Goal: Find specific page/section: Find specific page/section

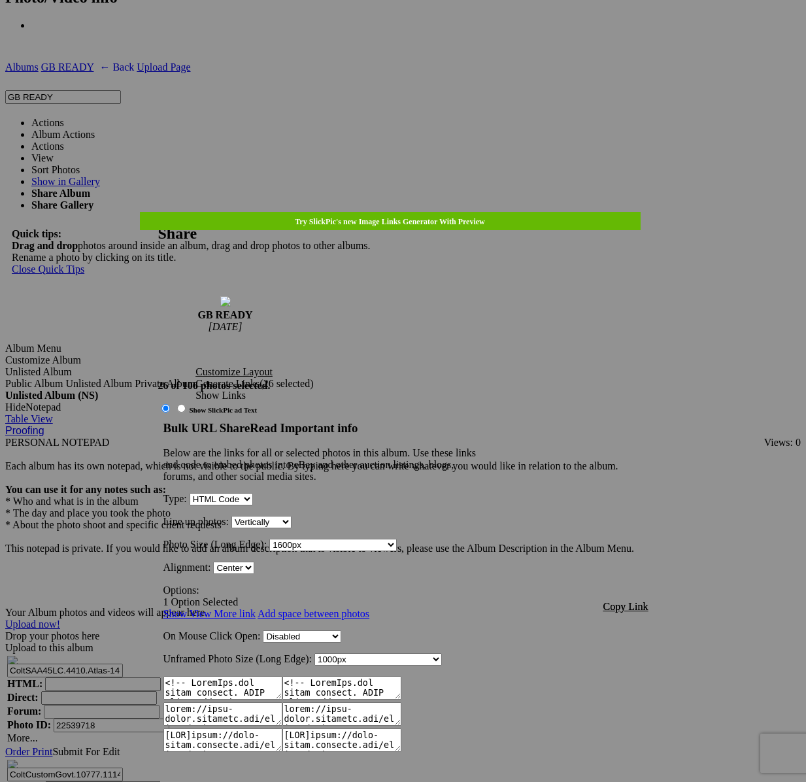
scroll to position [1088, 0]
click at [158, 212] on link at bounding box center [158, 212] width 0 height 0
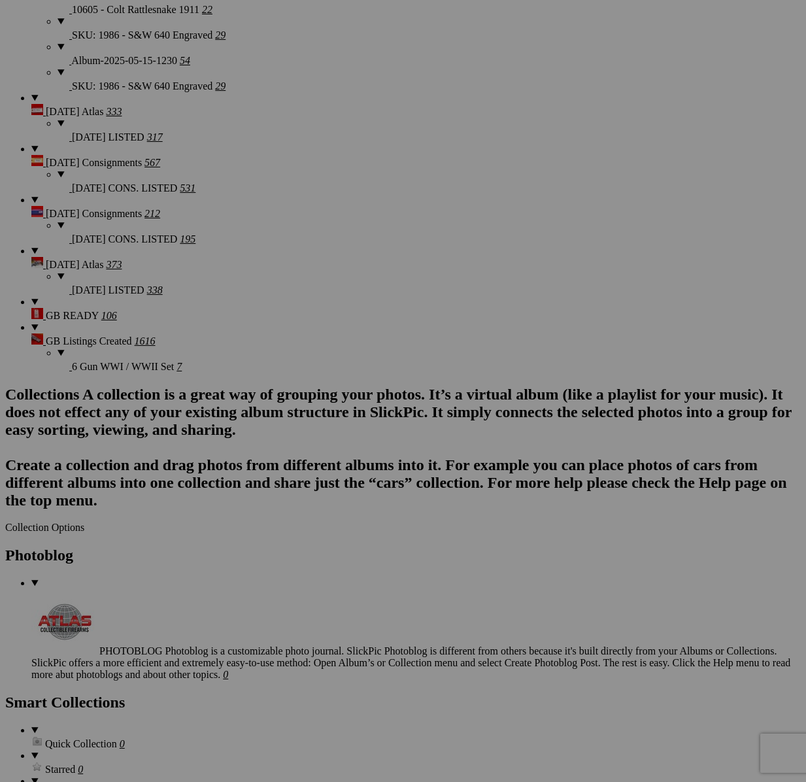
scroll to position [2712, 0]
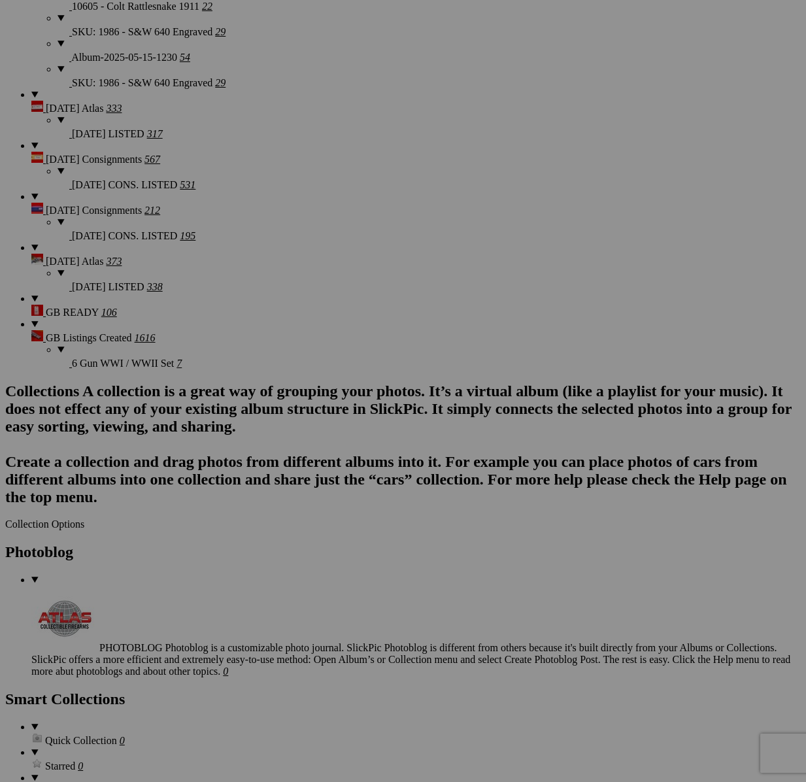
scroll to position [3926, 0]
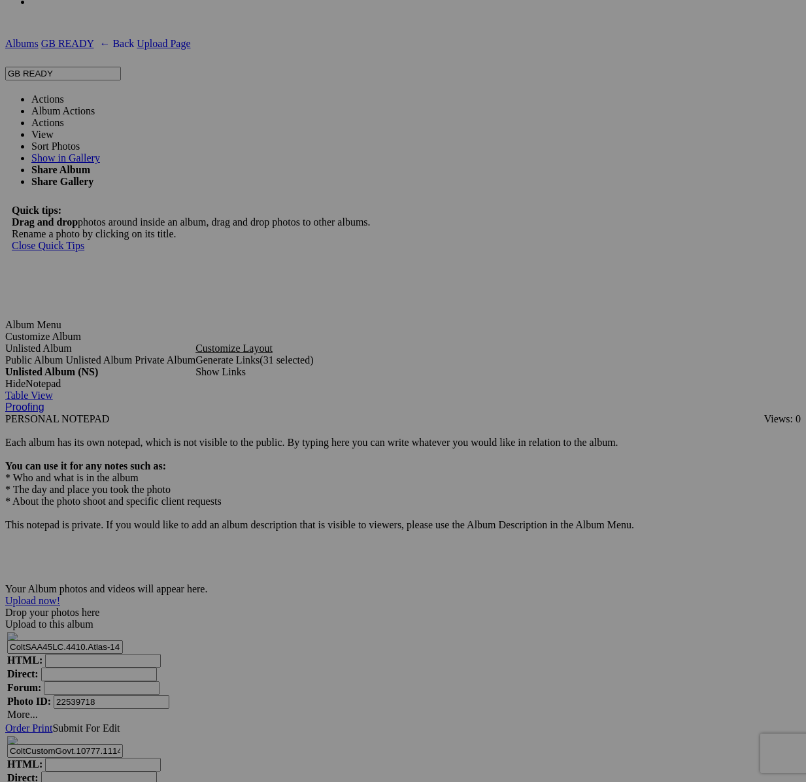
click at [64, 94] on link "Actions" at bounding box center [47, 99] width 33 height 11
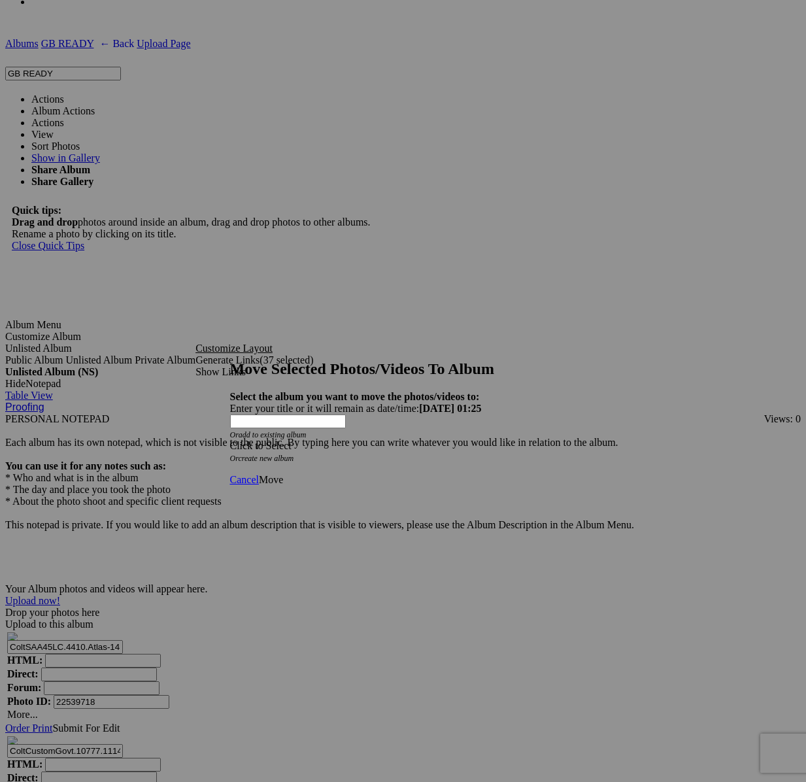
click at [230, 440] on span at bounding box center [230, 445] width 0 height 11
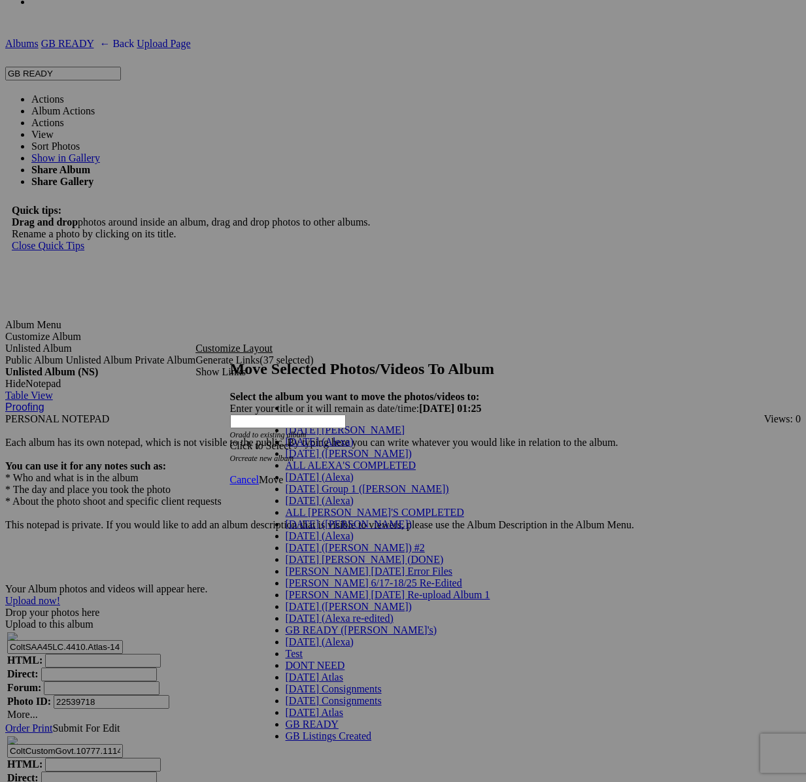
scroll to position [337, 0]
click at [324, 731] on span "GB Listings Created" at bounding box center [329, 736] width 86 height 11
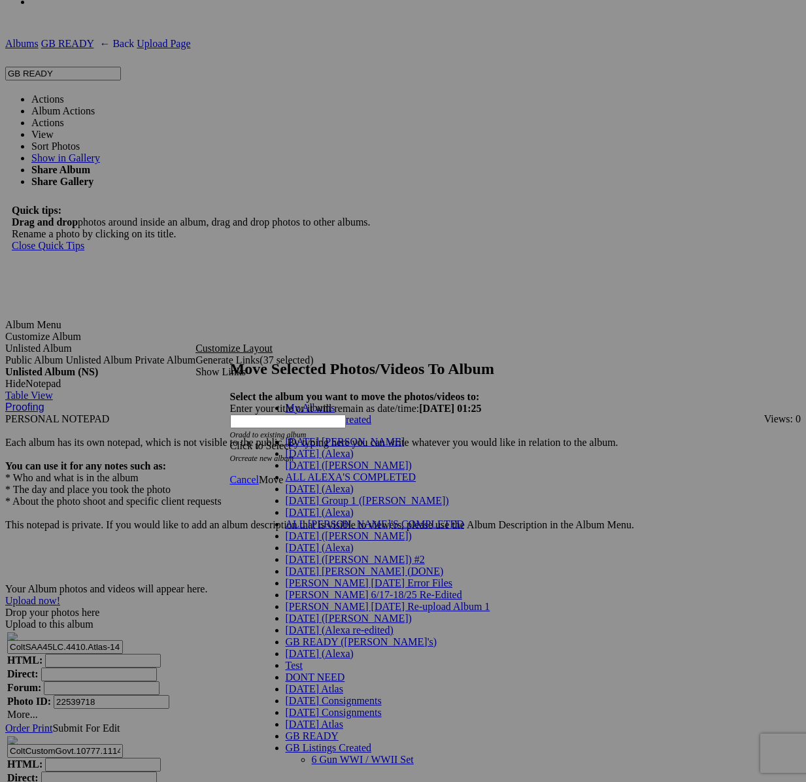
click at [364, 426] on ul "My Albums GB Listings Created" at bounding box center [374, 414] width 229 height 24
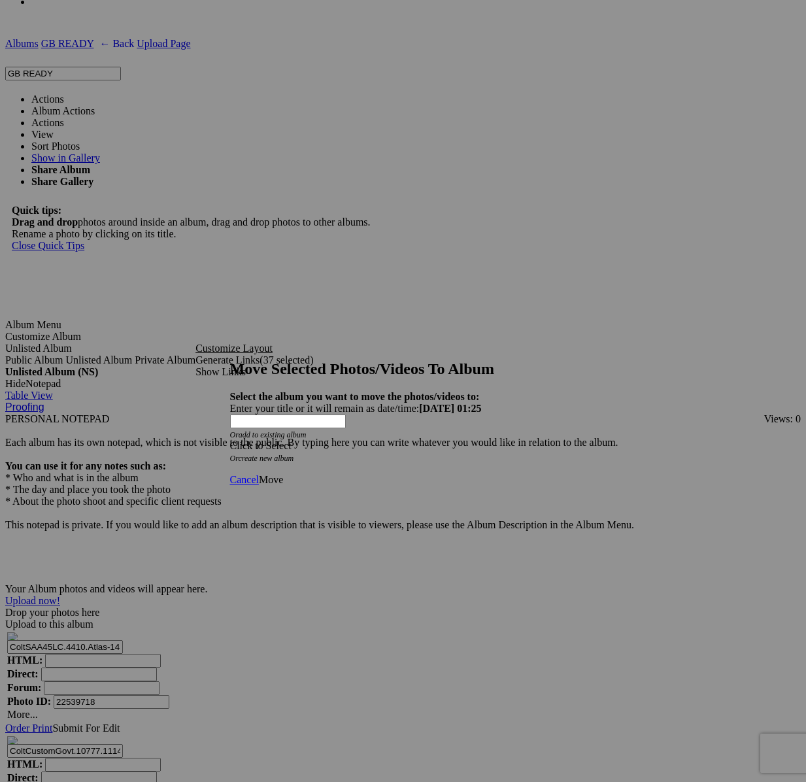
click at [483, 440] on div "Click to Select" at bounding box center [403, 446] width 347 height 12
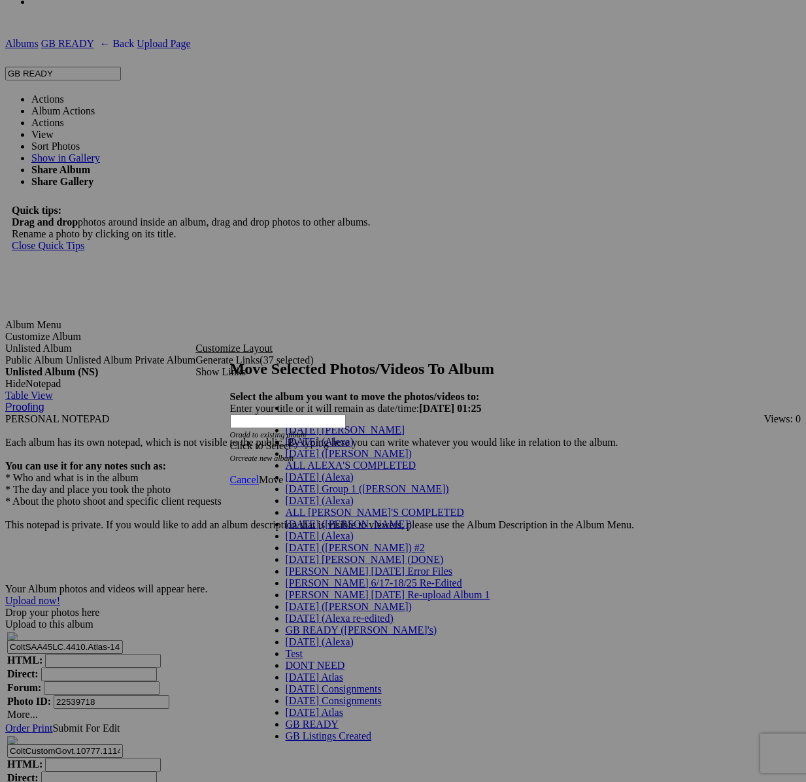
click at [363, 731] on link "GB Listings Created" at bounding box center [329, 736] width 86 height 11
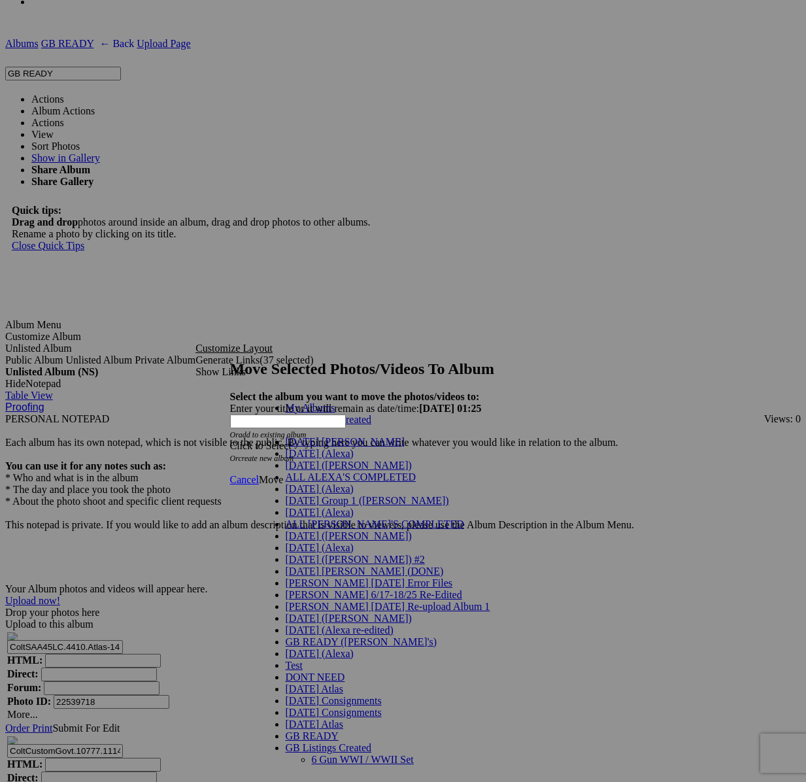
click at [315, 425] on link "GB Listings Created" at bounding box center [329, 419] width 86 height 11
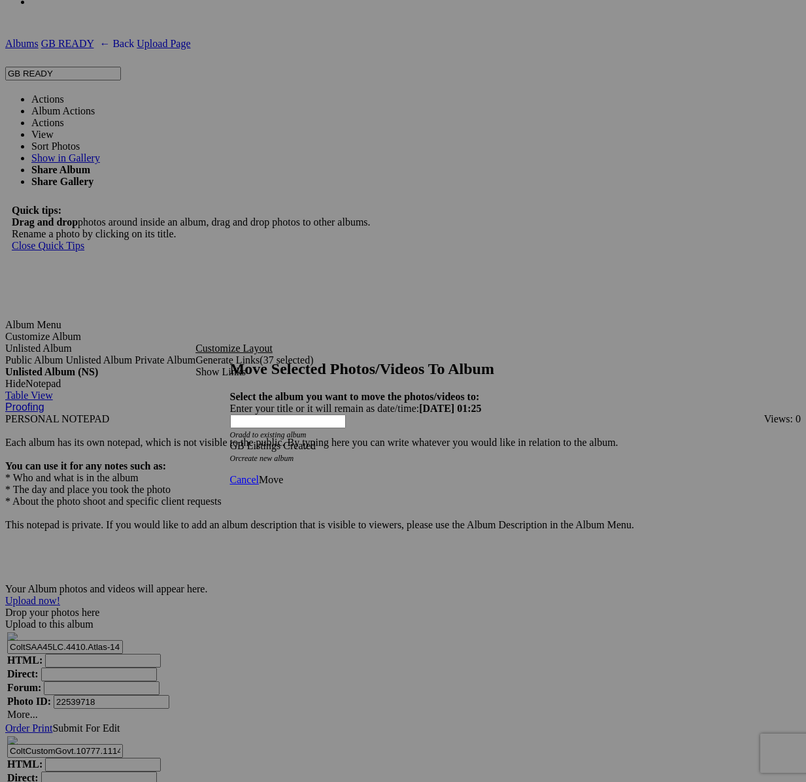
click at [283, 474] on span "Move" at bounding box center [271, 479] width 24 height 11
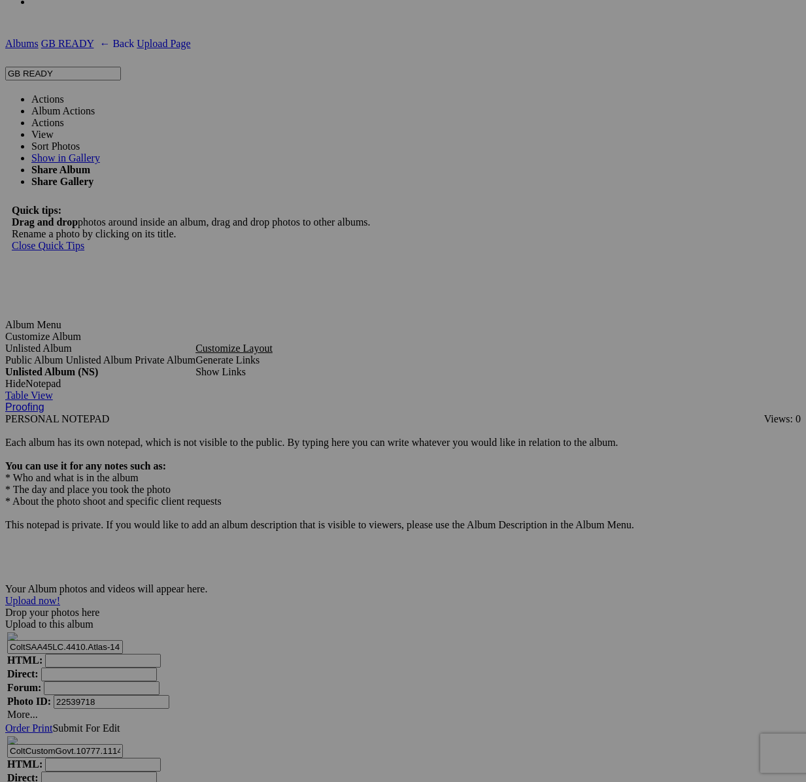
scroll to position [2407, 0]
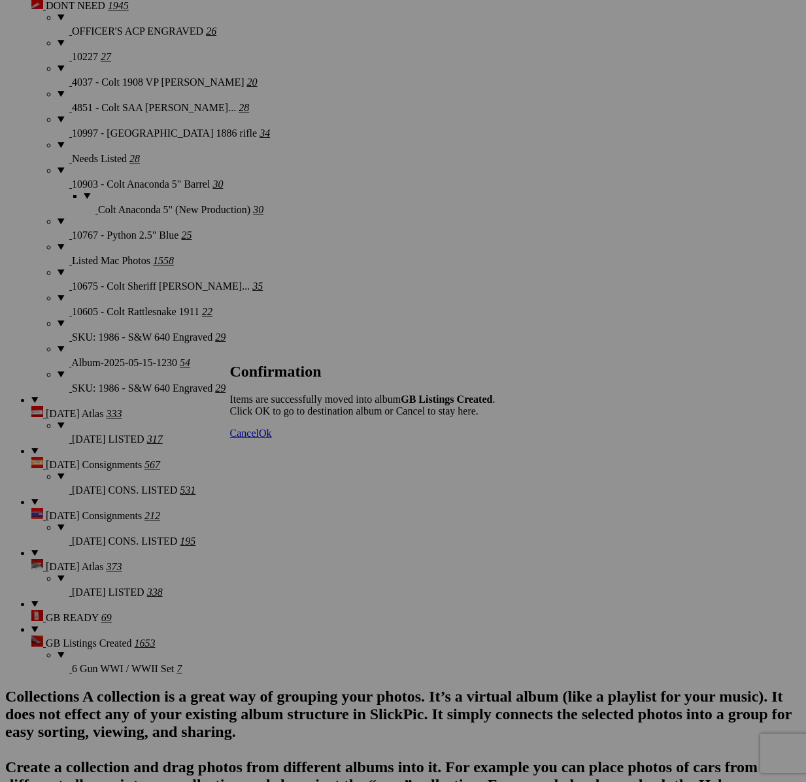
click at [259, 439] on span "Cancel" at bounding box center [244, 433] width 29 height 11
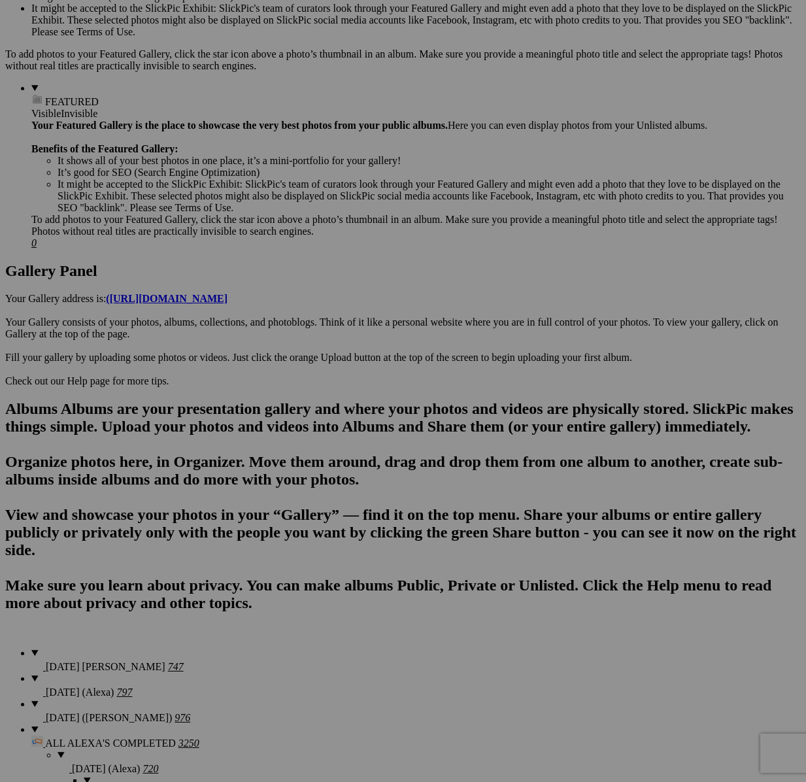
scroll to position [0, 0]
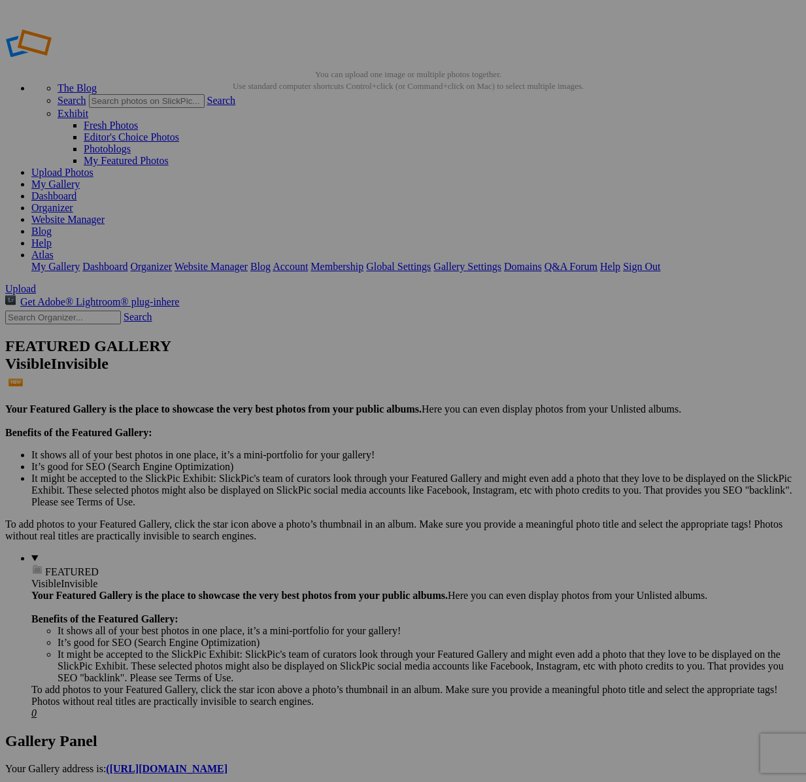
click at [86, 311] on input "text" at bounding box center [63, 318] width 116 height 14
type input "11715"
click at [149, 311] on link "Search" at bounding box center [138, 316] width 29 height 11
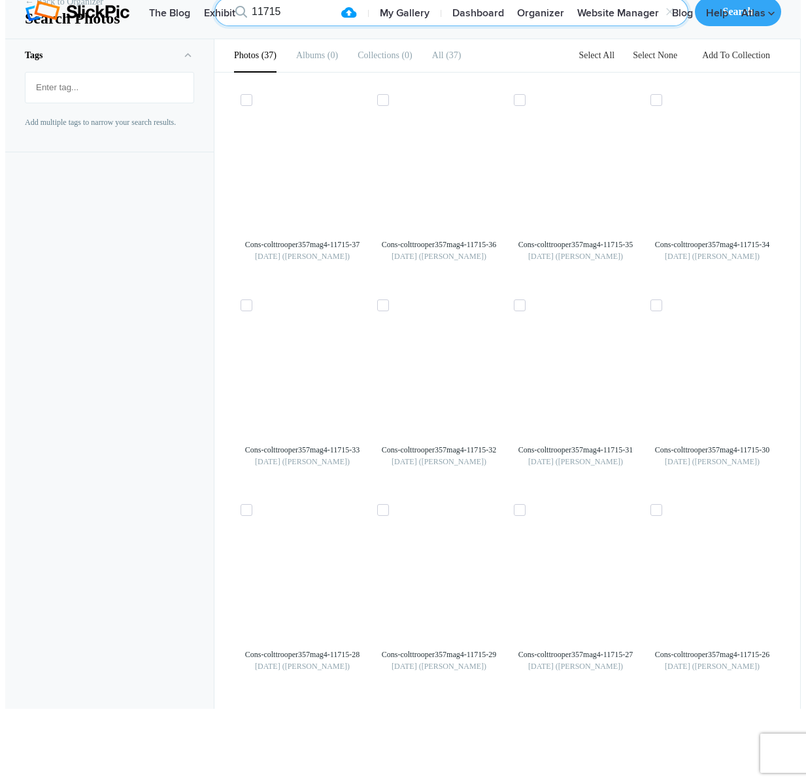
click at [302, 26] on input "11715" at bounding box center [452, 11] width 474 height 29
type input "11713"
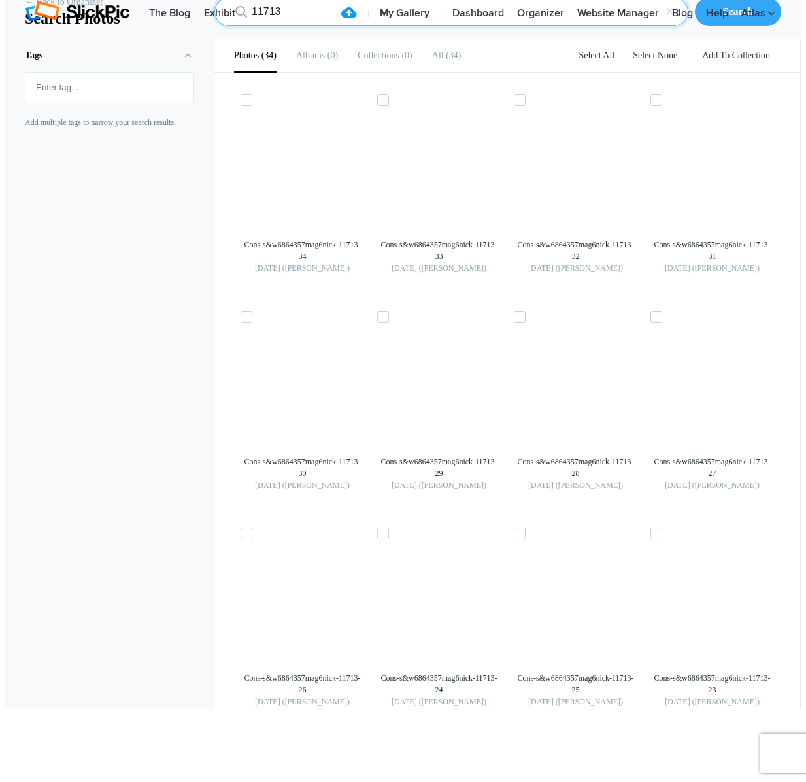
click at [300, 26] on input "11713" at bounding box center [452, 11] width 474 height 29
click at [334, 26] on input "11718" at bounding box center [452, 11] width 474 height 29
click at [288, 26] on input "11720" at bounding box center [452, 11] width 474 height 29
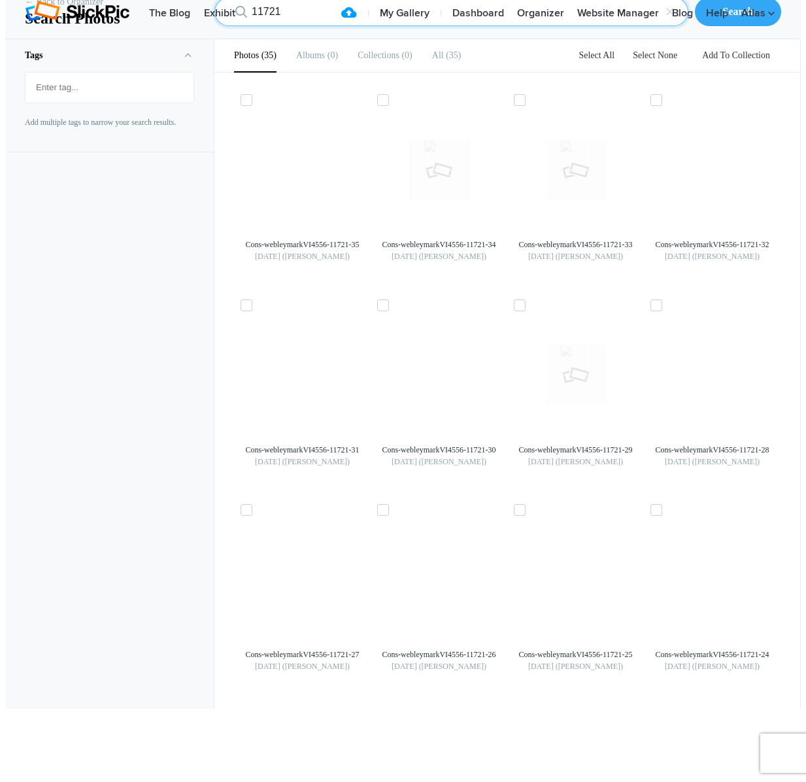
click at [286, 26] on input "11721" at bounding box center [452, 11] width 474 height 29
click at [283, 26] on input "11722" at bounding box center [452, 11] width 474 height 29
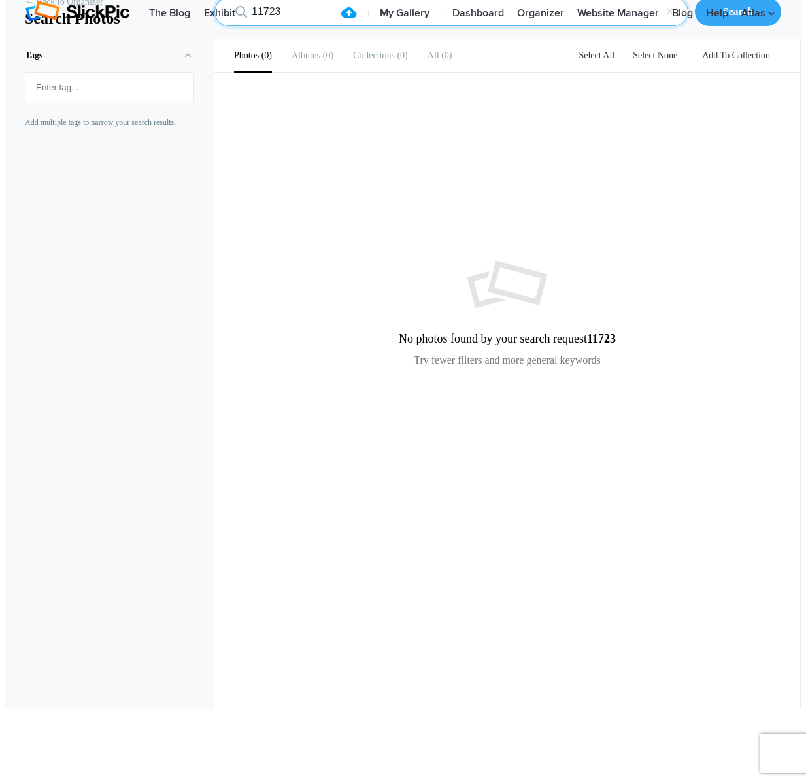
click at [282, 26] on input "11723" at bounding box center [452, 11] width 474 height 29
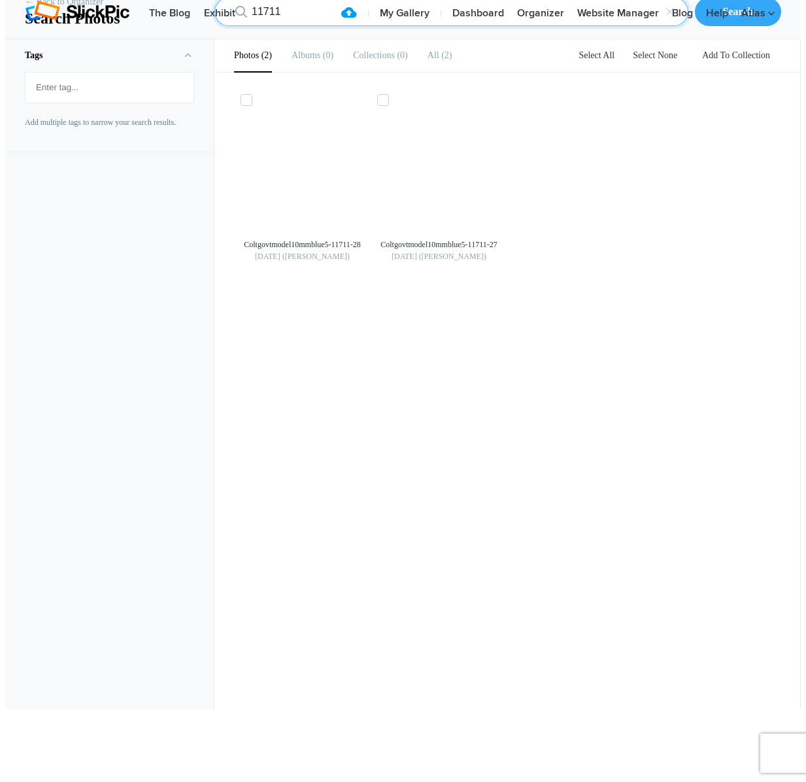
click at [289, 26] on input "11711" at bounding box center [452, 11] width 474 height 29
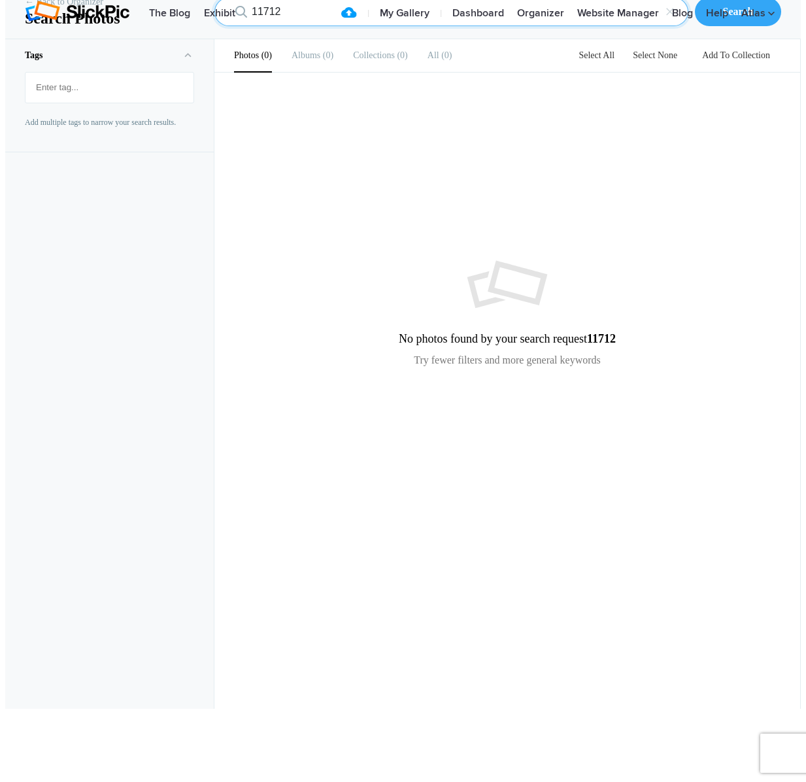
click at [286, 26] on input "11712" at bounding box center [452, 11] width 474 height 29
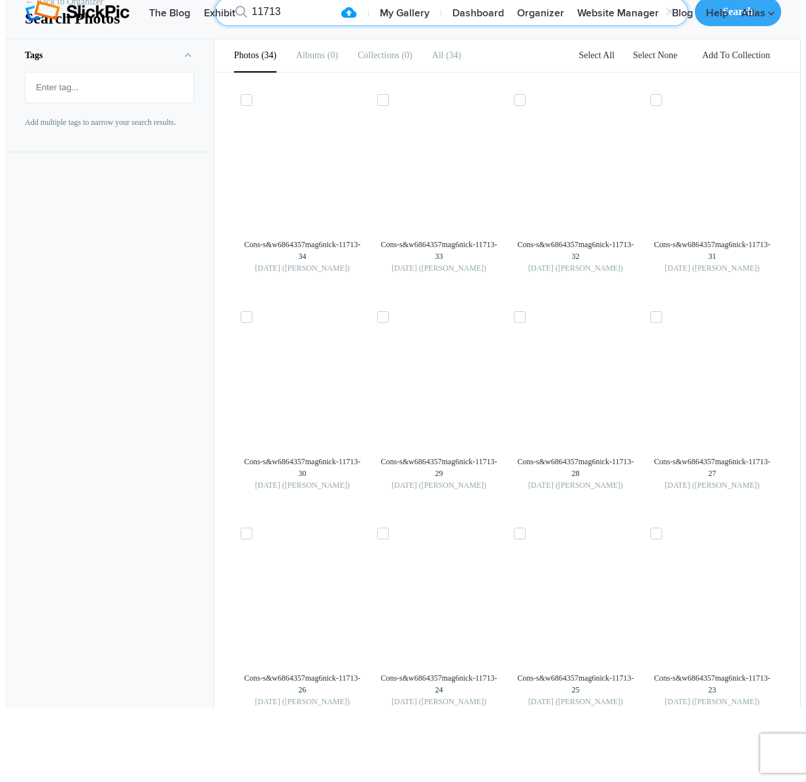
click at [274, 26] on input "11713" at bounding box center [452, 11] width 474 height 29
type input "11718"
